Goal: Navigation & Orientation: Find specific page/section

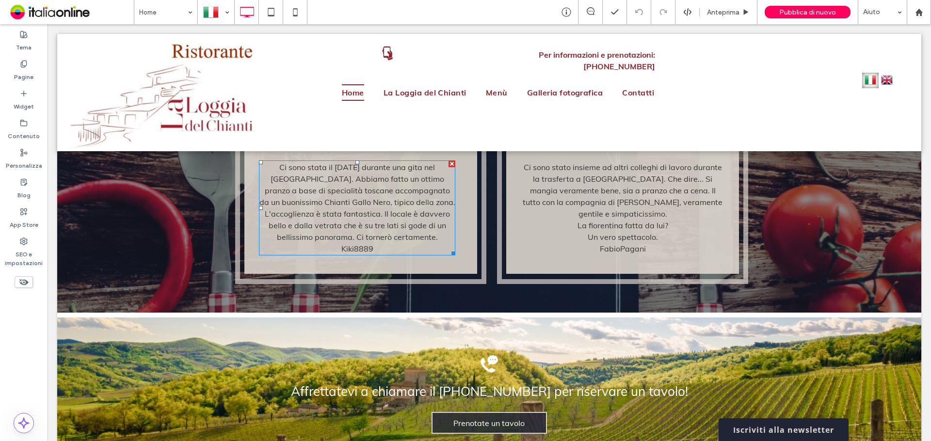
scroll to position [1518, 0]
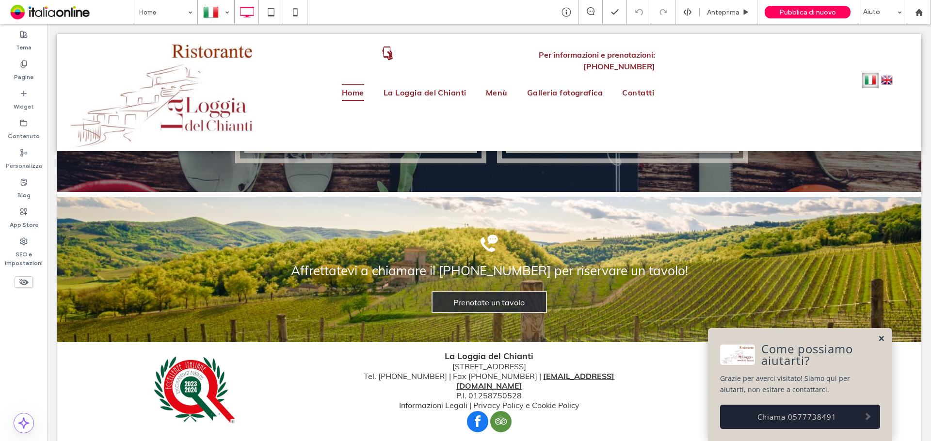
click at [878, 337] on link at bounding box center [881, 339] width 7 height 8
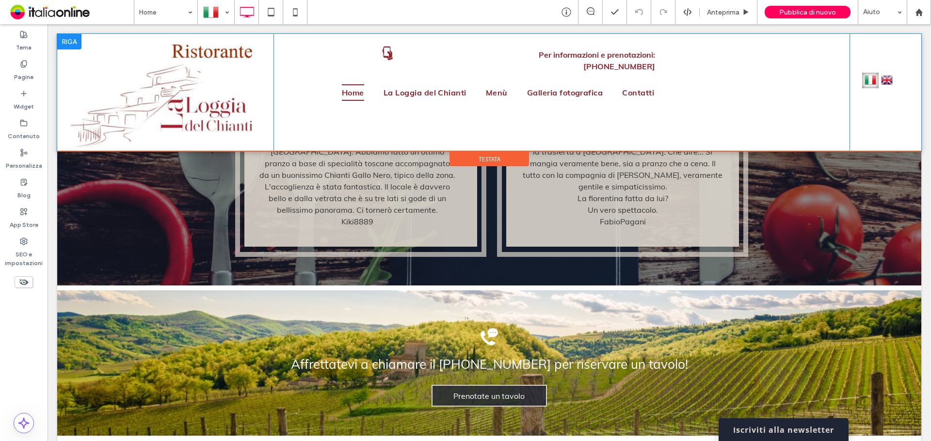
scroll to position [1252, 0]
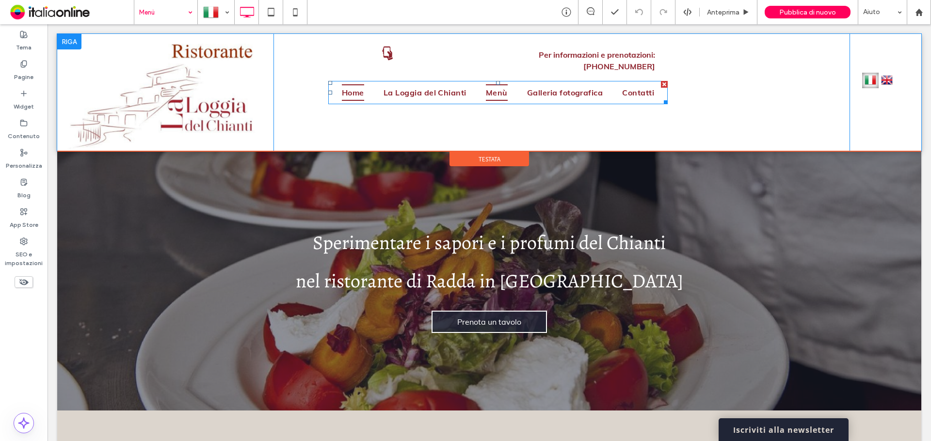
click at [353, 84] on span "Home" at bounding box center [353, 92] width 22 height 16
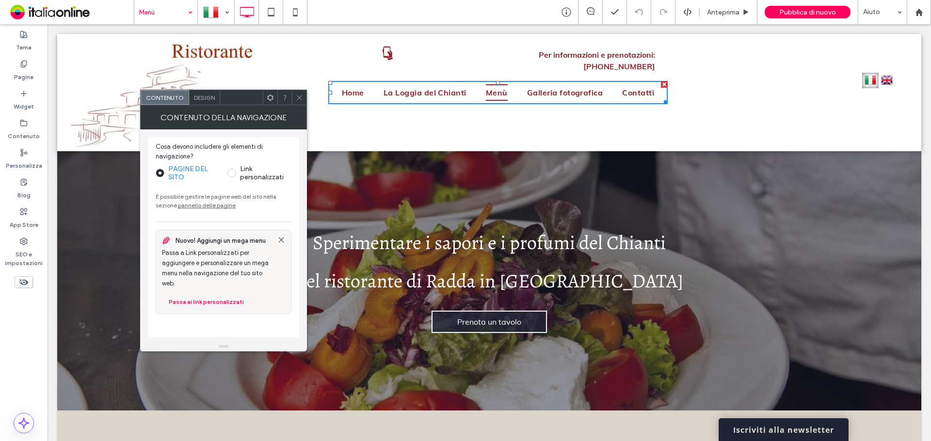
click at [296, 96] on icon at bounding box center [299, 97] width 7 height 7
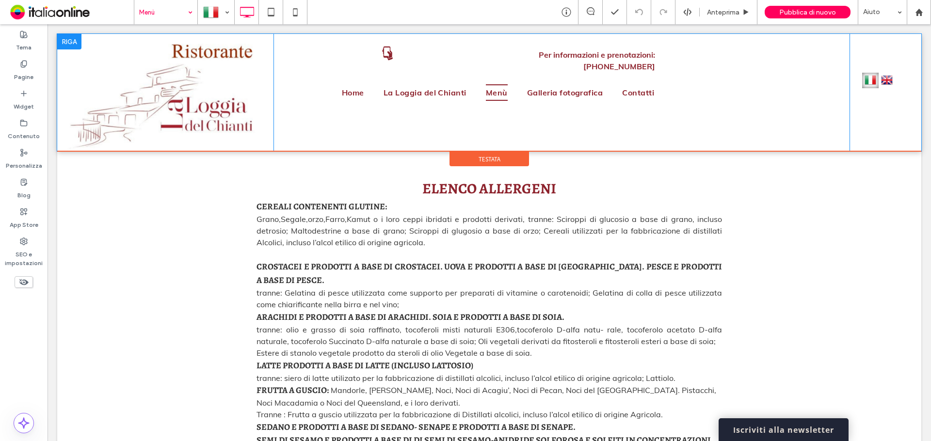
scroll to position [1745, 0]
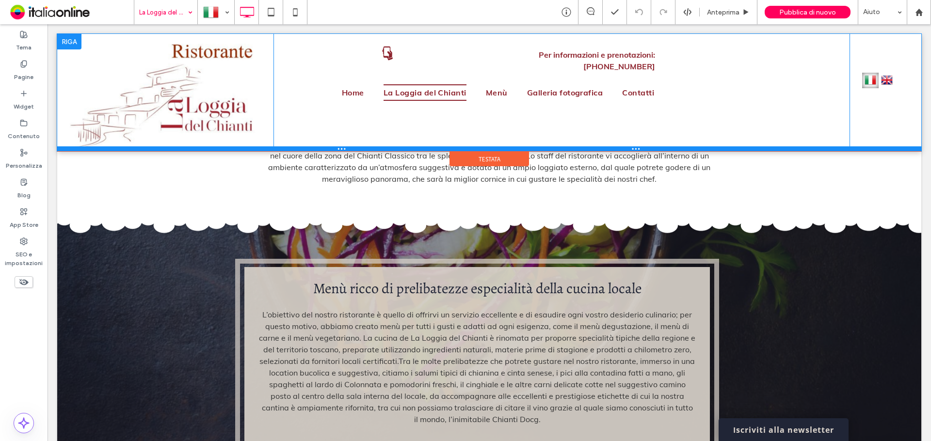
scroll to position [436, 0]
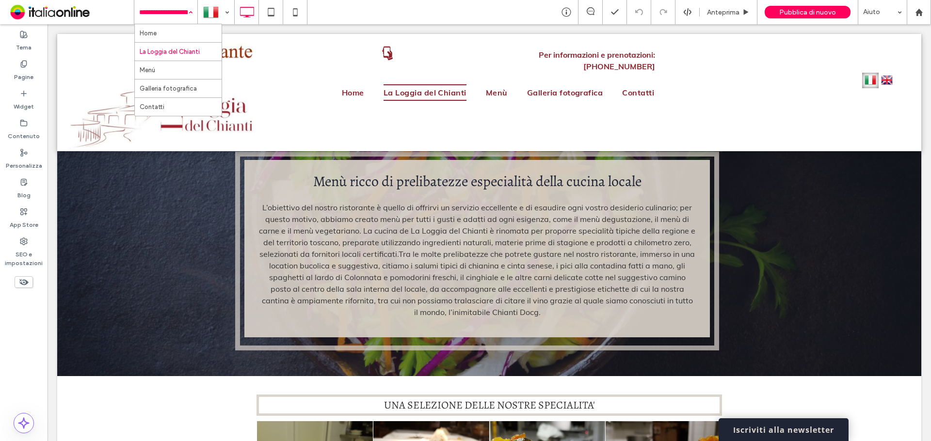
click at [186, 19] on div "Home La Loggia del Chianti Menù Galleria fotografica Contatti" at bounding box center [165, 12] width 63 height 24
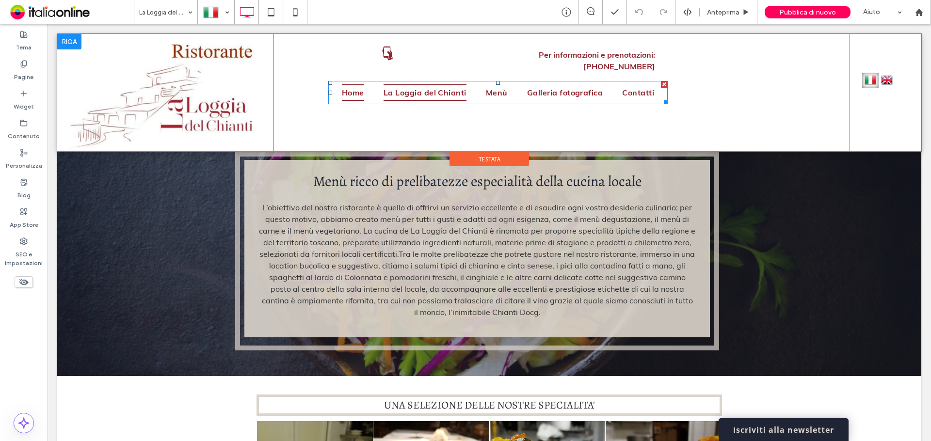
click at [345, 84] on span "Home" at bounding box center [353, 92] width 22 height 16
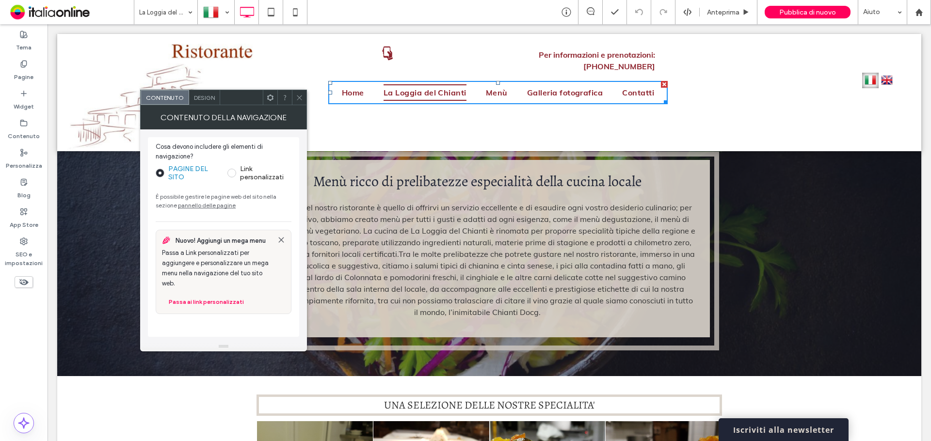
click at [296, 96] on icon at bounding box center [299, 97] width 7 height 7
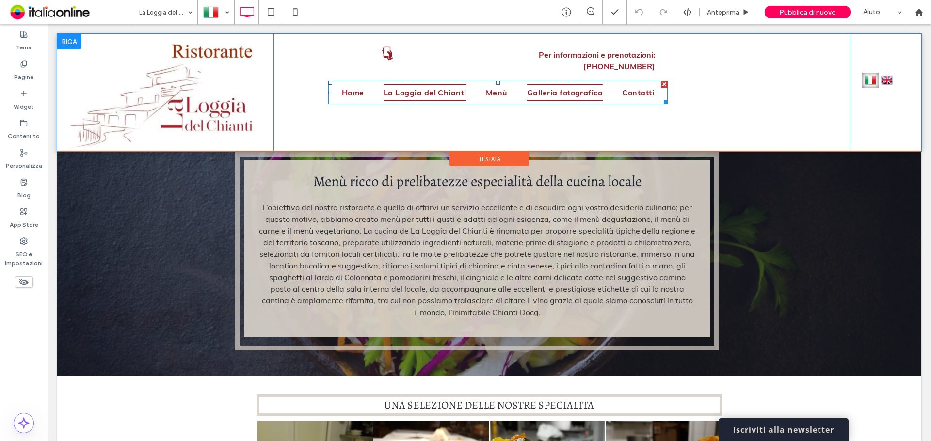
click at [575, 84] on span "Galleria fotografica" at bounding box center [565, 92] width 76 height 16
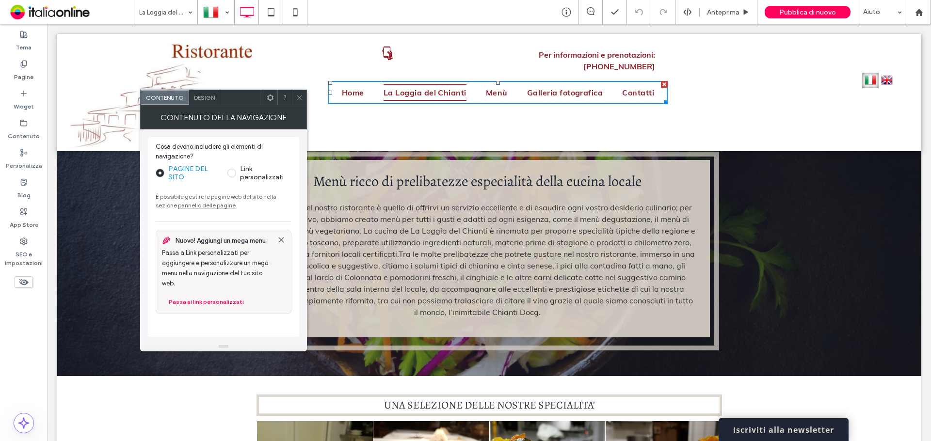
click at [302, 94] on icon at bounding box center [299, 97] width 7 height 7
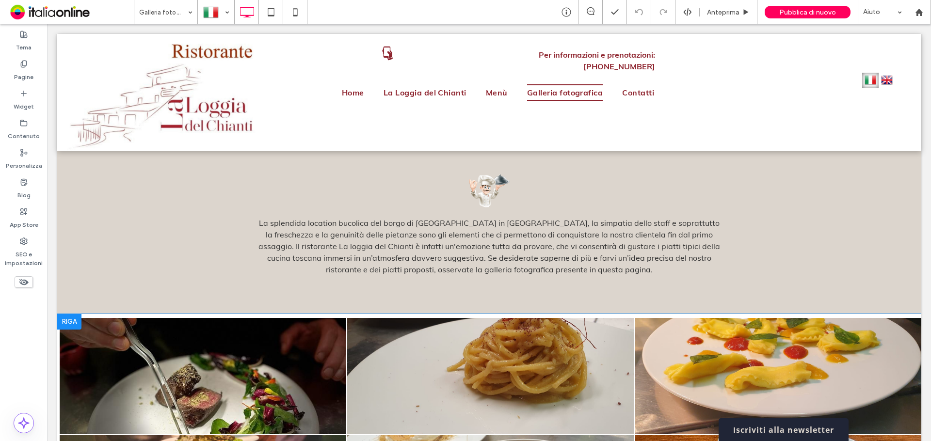
scroll to position [384, 0]
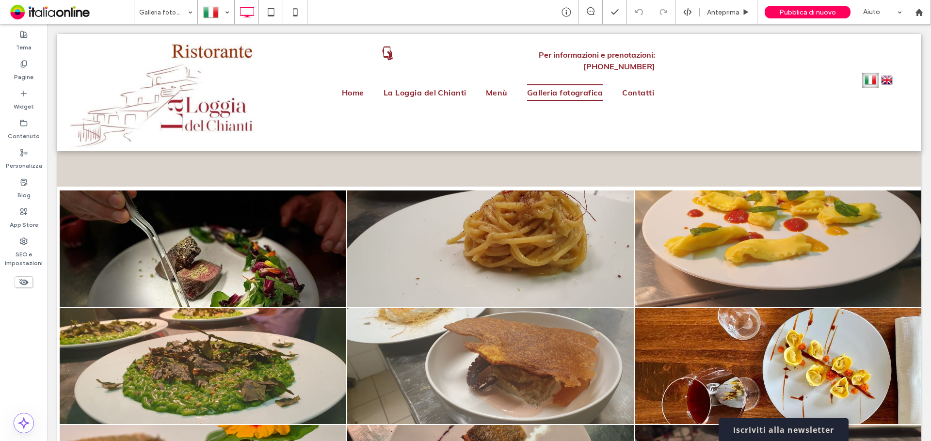
click at [172, 10] on input at bounding box center [163, 12] width 48 height 24
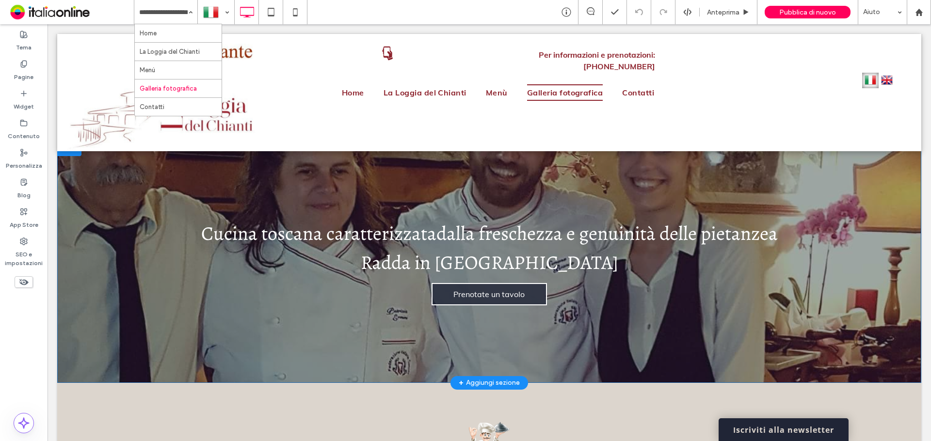
scroll to position [0, 0]
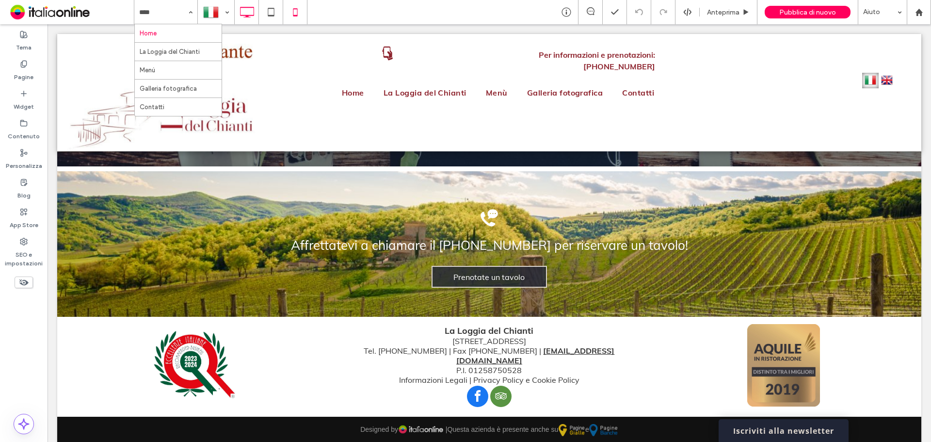
scroll to position [1543, 0]
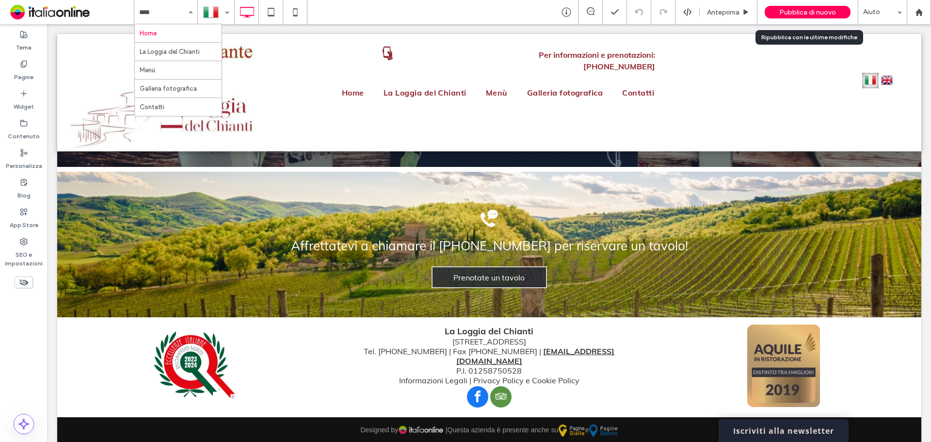
click at [817, 8] on span "Pubblica di nuovo" at bounding box center [807, 12] width 57 height 8
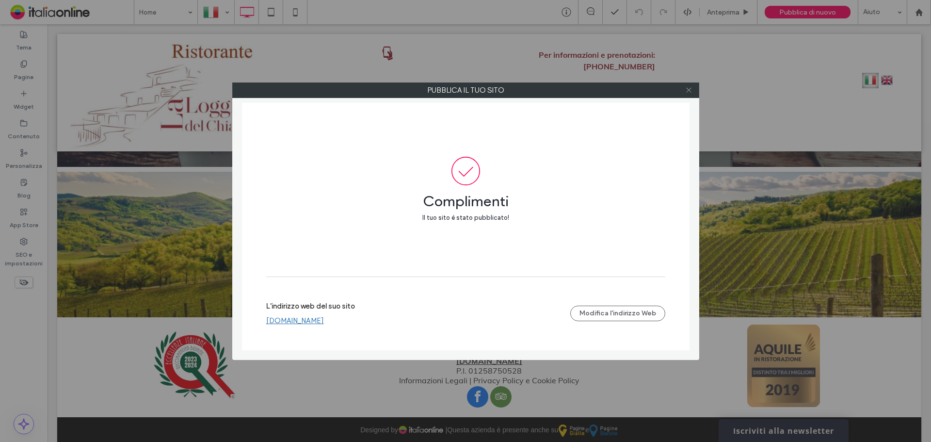
click at [689, 88] on icon at bounding box center [688, 89] width 7 height 7
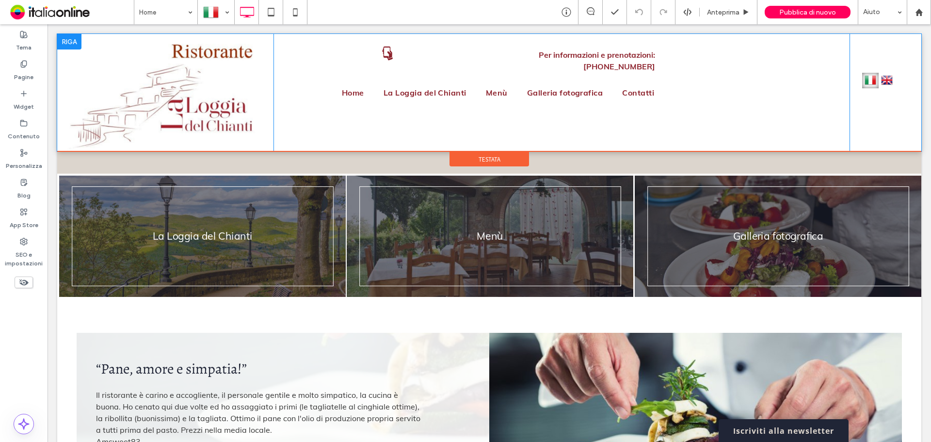
scroll to position [961, 0]
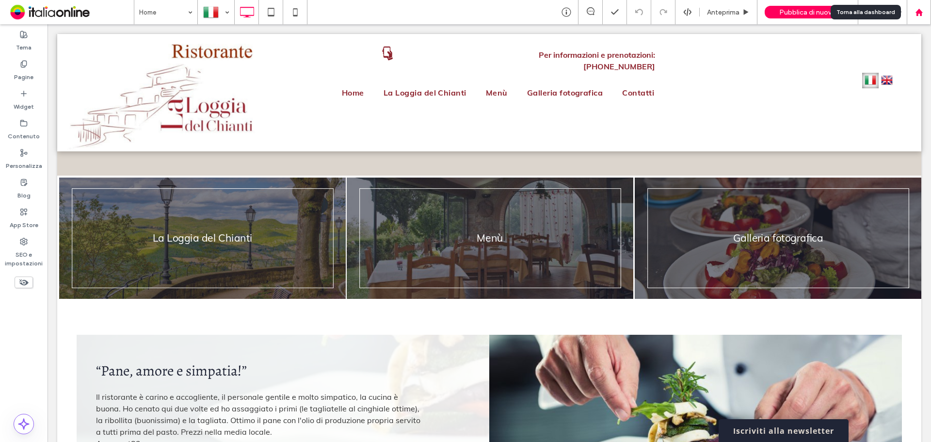
click at [921, 13] on use at bounding box center [918, 11] width 7 height 7
